Goal: Task Accomplishment & Management: Manage account settings

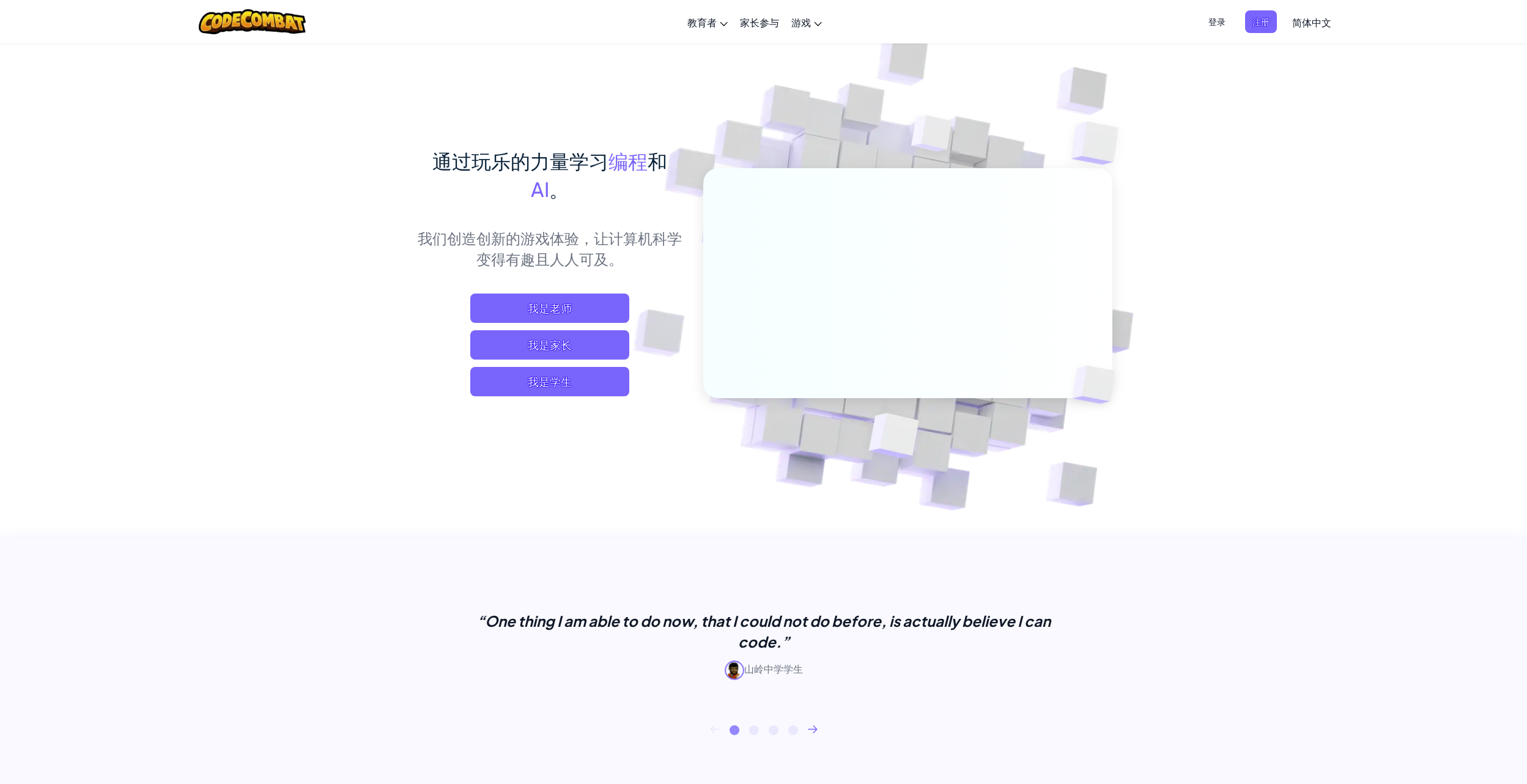
click at [1224, 20] on span "登录" at bounding box center [1216, 21] width 32 height 23
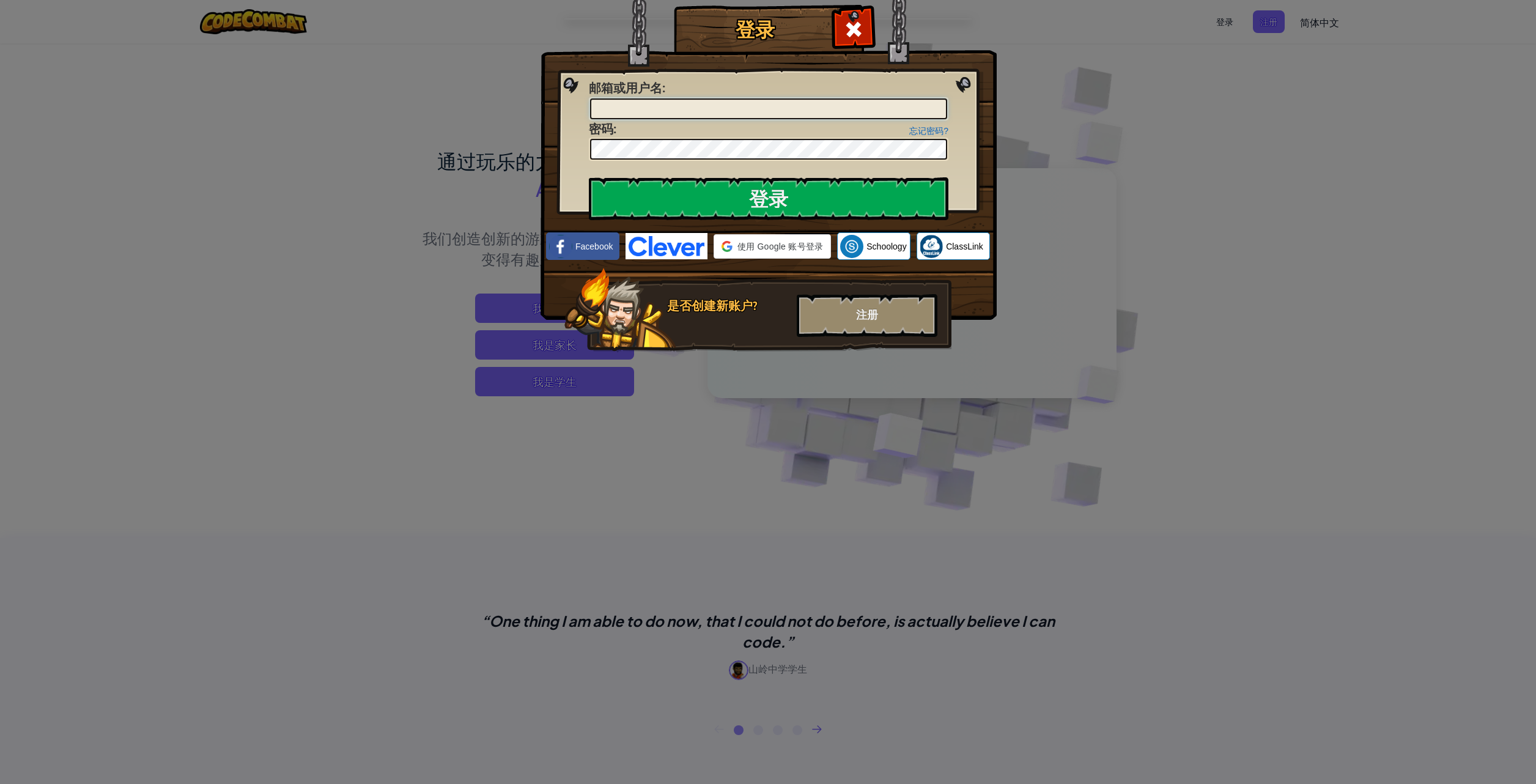
type input "xiaoyin"
click at [627, 109] on input "xiaoyin" at bounding box center [769, 109] width 357 height 21
click at [682, 198] on input "登录" at bounding box center [769, 199] width 360 height 43
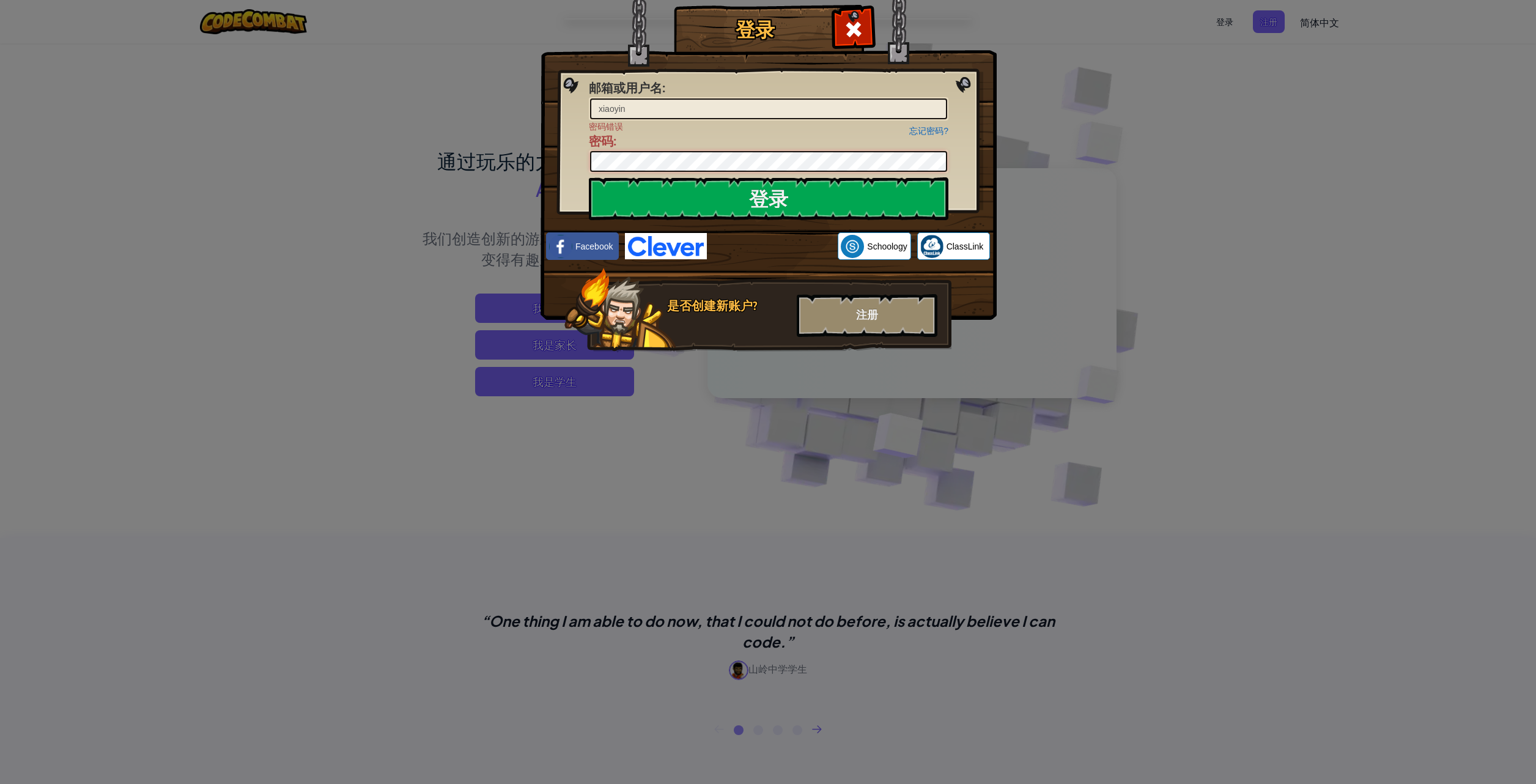
click at [564, 165] on div "登录 邮箱或用户名 : xiaoyin 忘记密码? 密码错误 密码 : 登录 正在登录 Facebook Schoology ClassLink 是否创建新账…" at bounding box center [767, 196] width 407 height 355
click at [701, 197] on input "登录" at bounding box center [769, 199] width 360 height 43
click at [930, 132] on link "忘记密码?" at bounding box center [928, 131] width 39 height 10
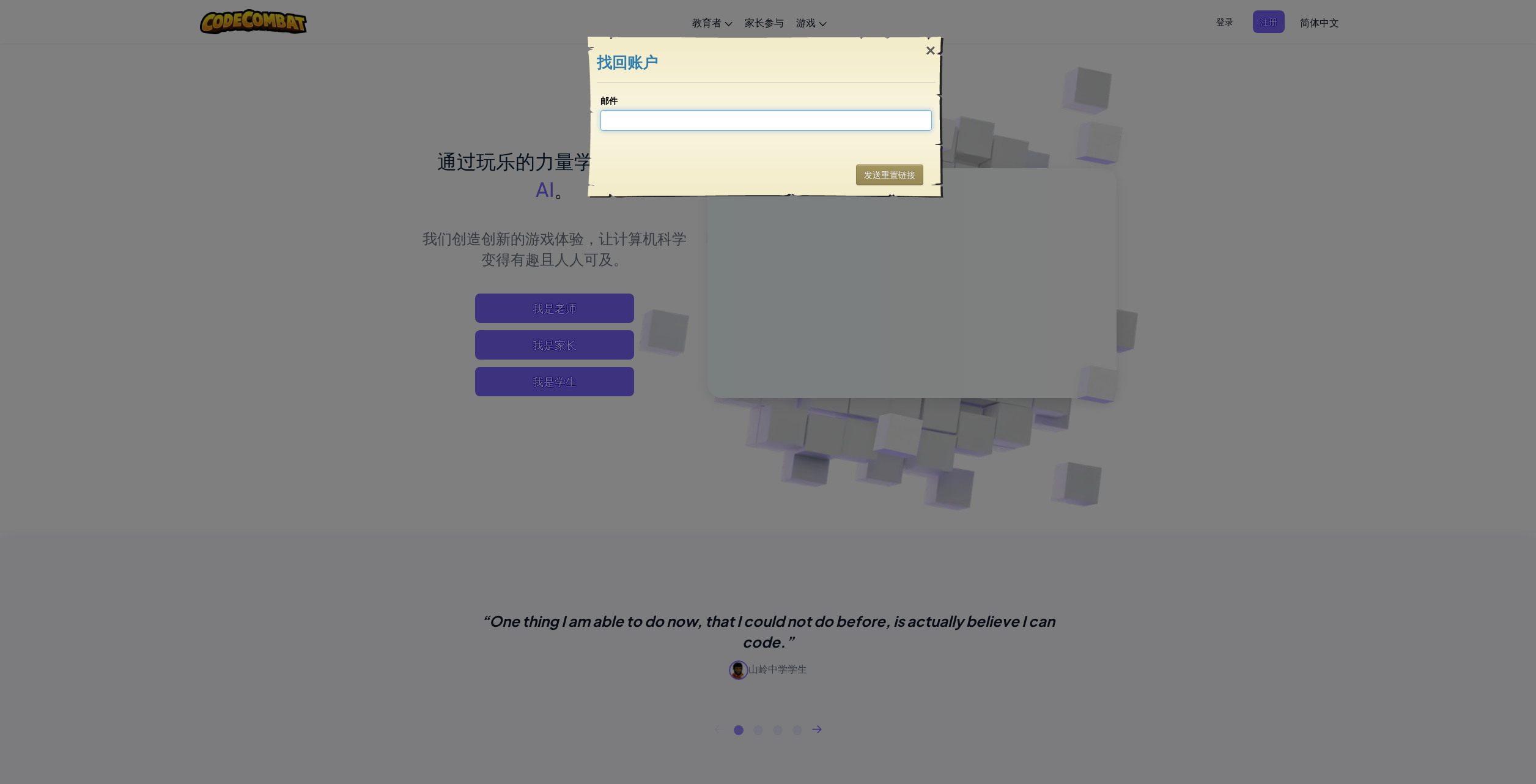
type input "[EMAIL_ADDRESS][DOMAIN_NAME]"
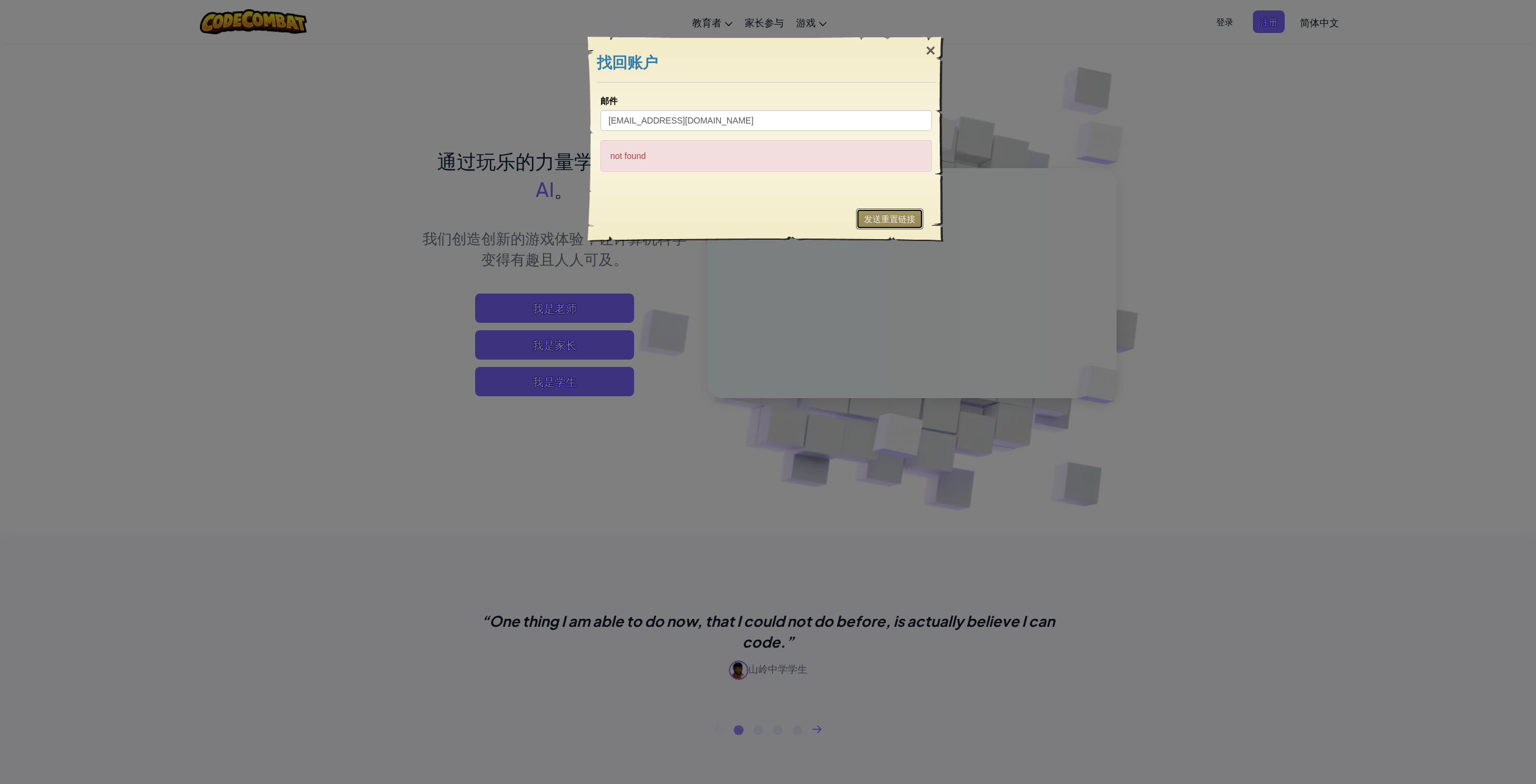
click at [877, 217] on button "发送重置链接" at bounding box center [889, 219] width 67 height 21
click at [757, 129] on input "[EMAIL_ADDRESS][DOMAIN_NAME]" at bounding box center [766, 120] width 331 height 21
click at [606, 125] on input "[EMAIL_ADDRESS][DOMAIN_NAME]" at bounding box center [766, 120] width 331 height 21
click at [650, 127] on input "[EMAIL_ADDRESS][DOMAIN_NAME]" at bounding box center [766, 120] width 331 height 21
click at [728, 129] on input "[EMAIL_ADDRESS][DOMAIN_NAME]" at bounding box center [766, 120] width 331 height 21
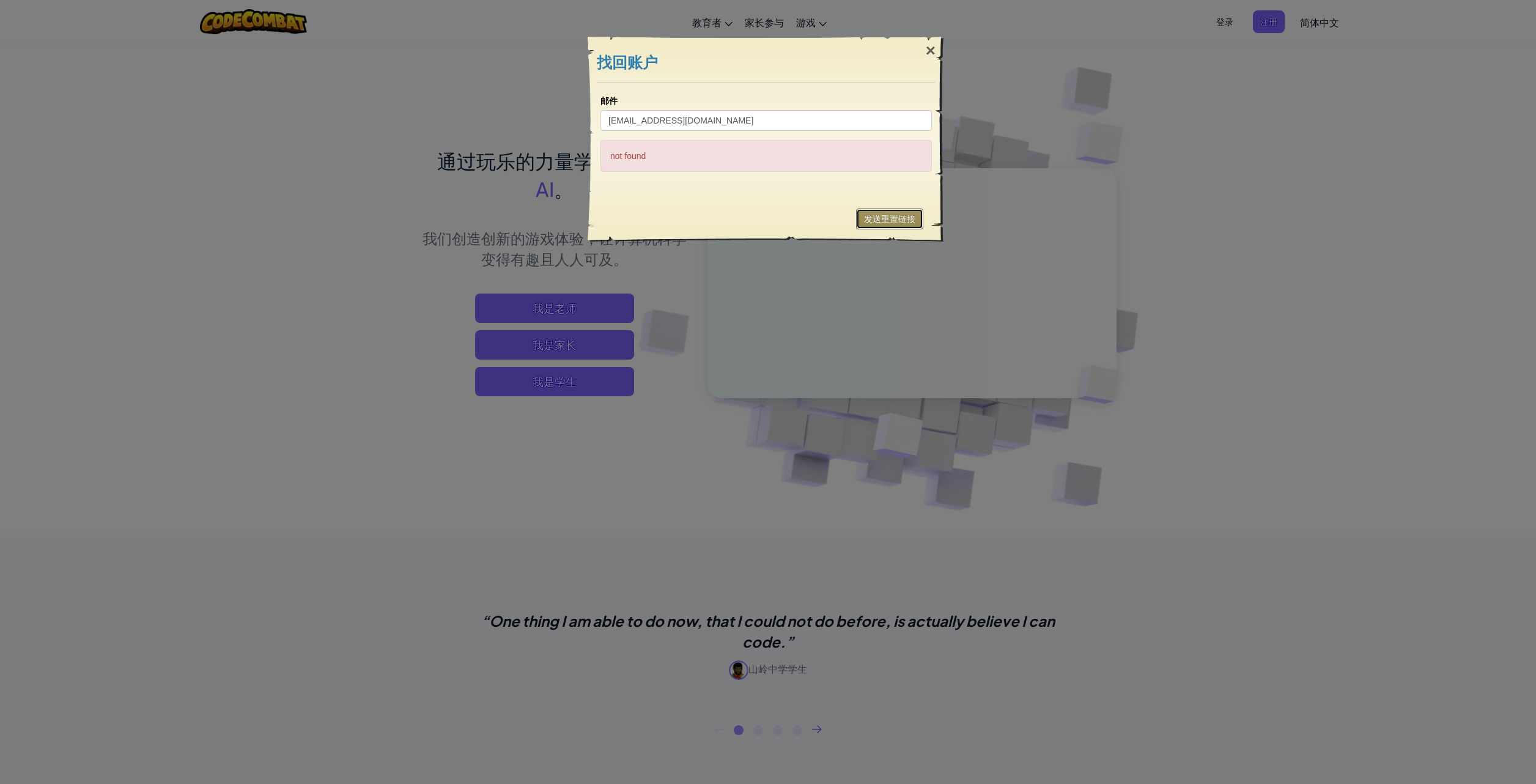
click at [863, 210] on button "发送重置链接" at bounding box center [889, 219] width 67 height 21
click at [924, 51] on div "×" at bounding box center [930, 50] width 28 height 36
